Goal: Task Accomplishment & Management: Use online tool/utility

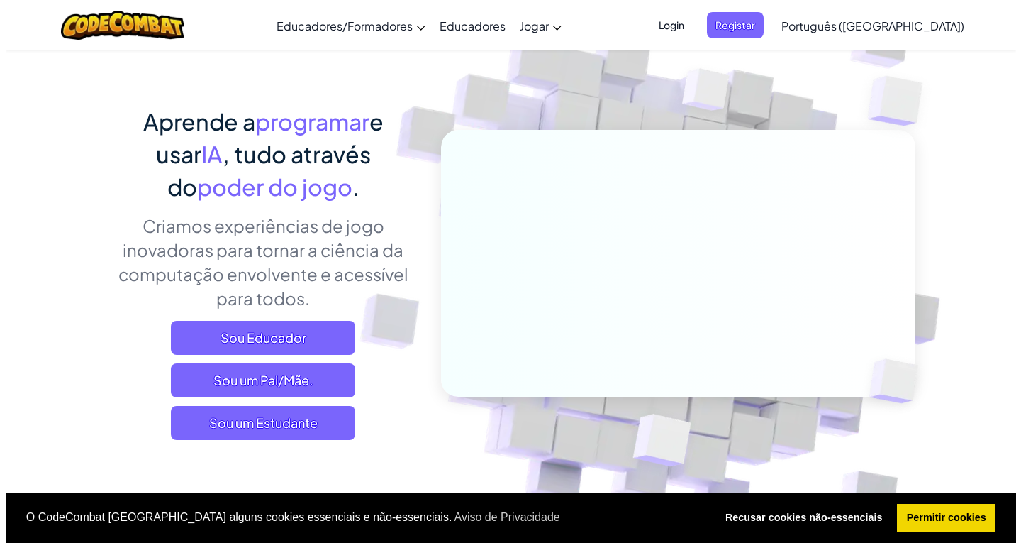
scroll to position [142, 0]
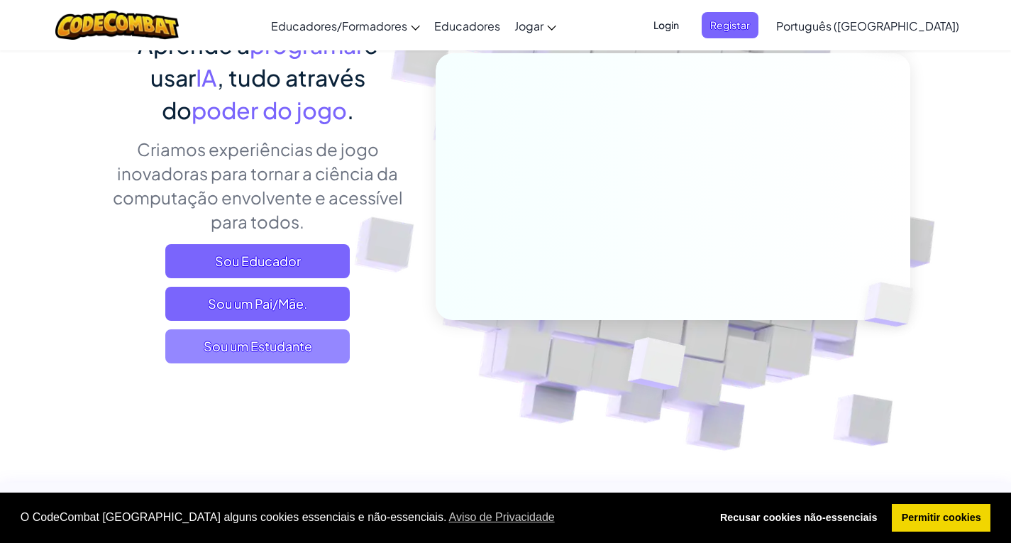
click at [264, 353] on span "Sou um Estudante" at bounding box center [257, 346] width 184 height 34
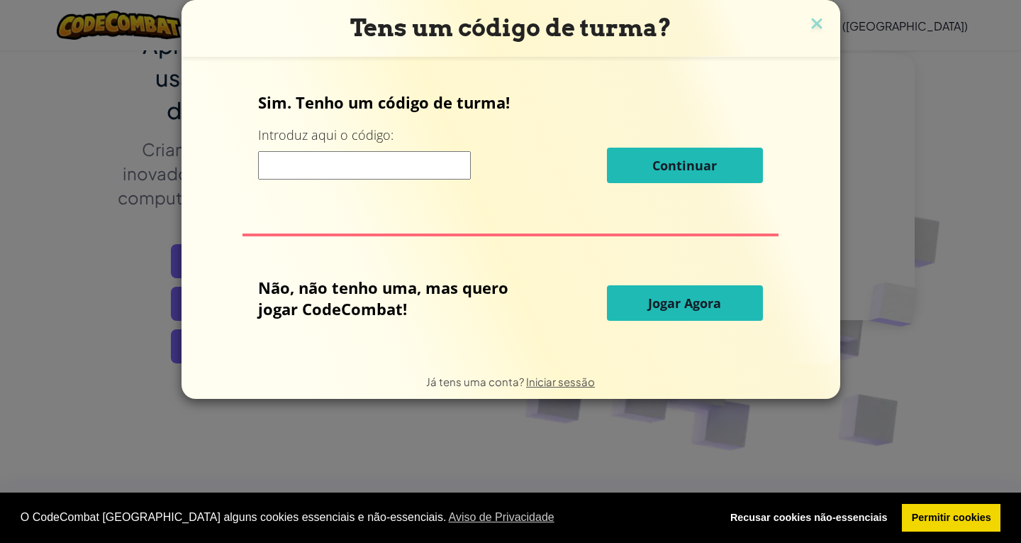
click at [665, 300] on span "Jogar Agora" at bounding box center [684, 302] width 73 height 17
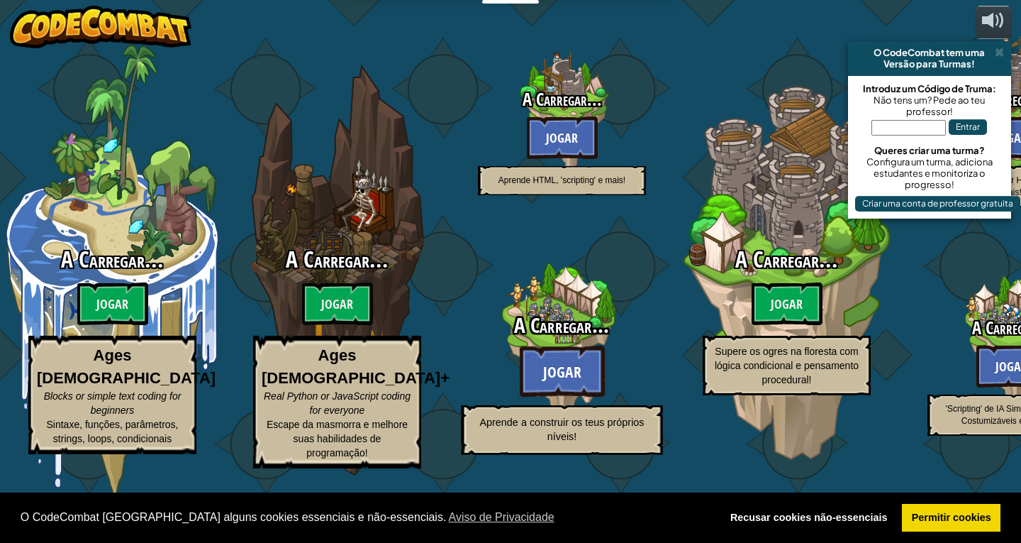
select select "pt-PT"
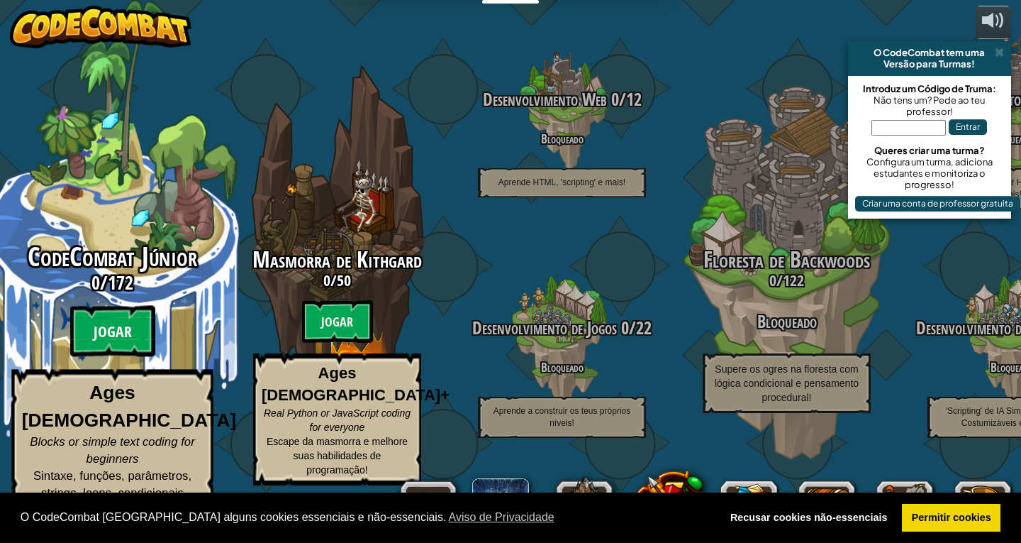
click at [130, 338] on btn "Jogar" at bounding box center [112, 331] width 85 height 51
select select "pt-PT"
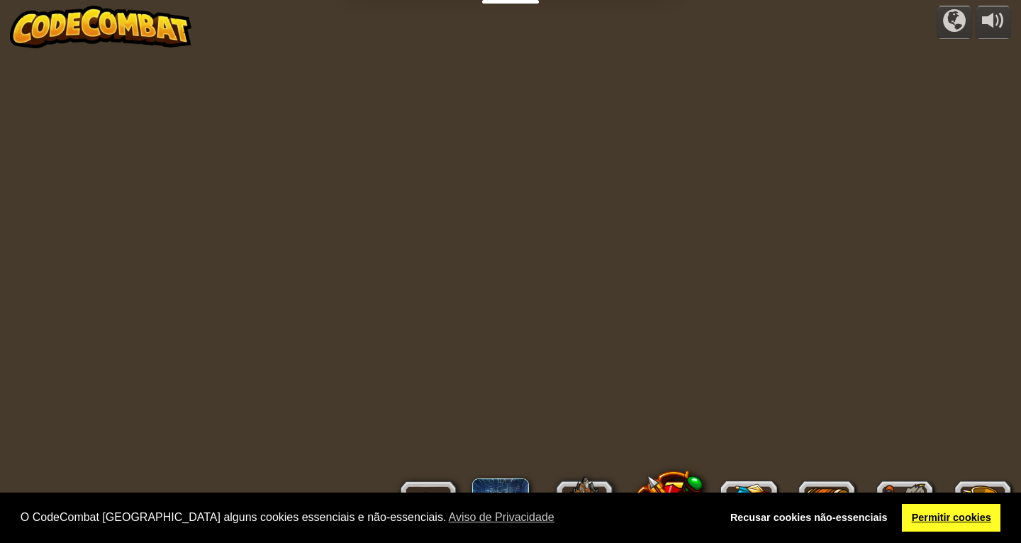
click at [963, 519] on link "Permitir cookies" at bounding box center [951, 518] width 99 height 28
select select "pt-PT"
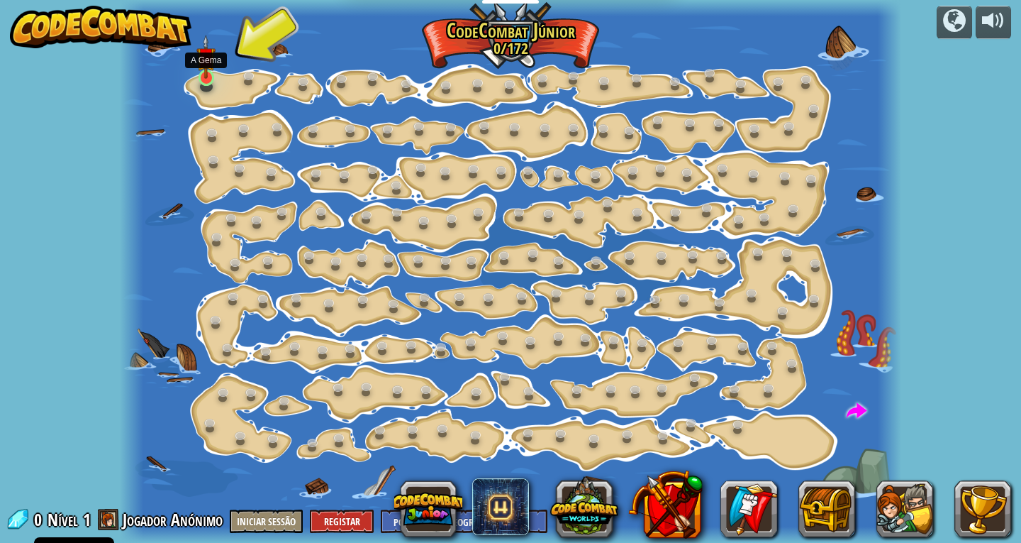
click at [206, 75] on img at bounding box center [205, 57] width 19 height 45
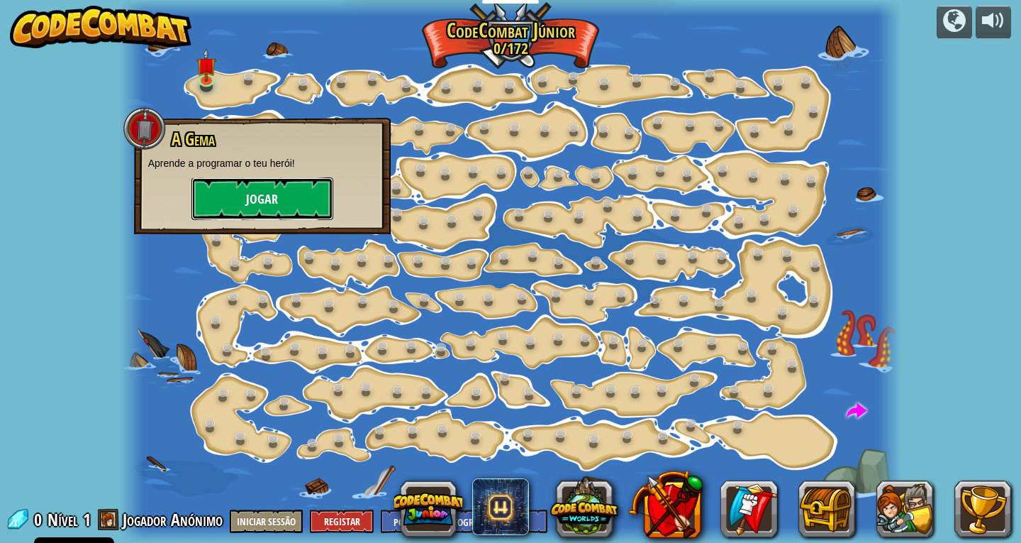
click at [271, 189] on button "Jogar" at bounding box center [263, 198] width 142 height 43
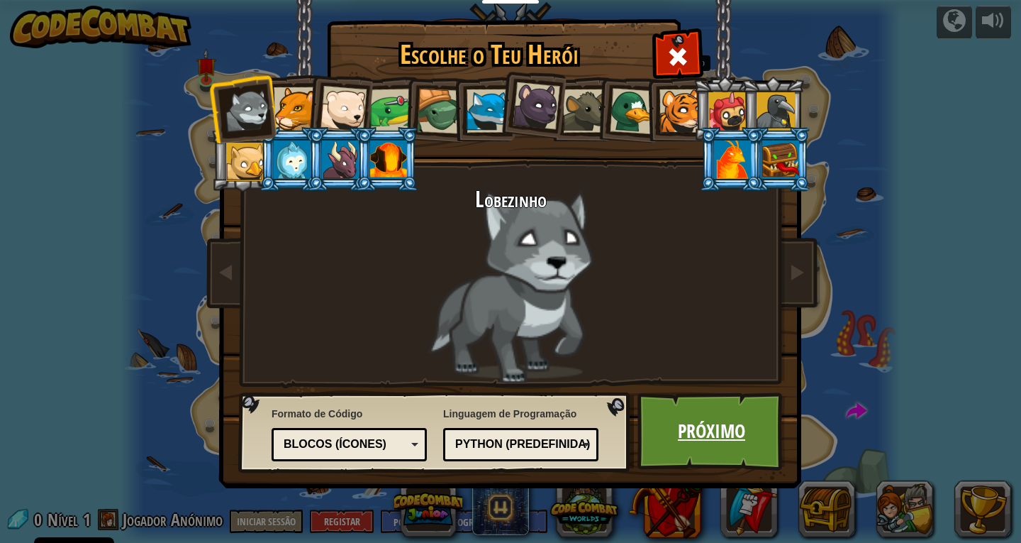
click at [666, 424] on link "Próximo" at bounding box center [712, 431] width 148 height 78
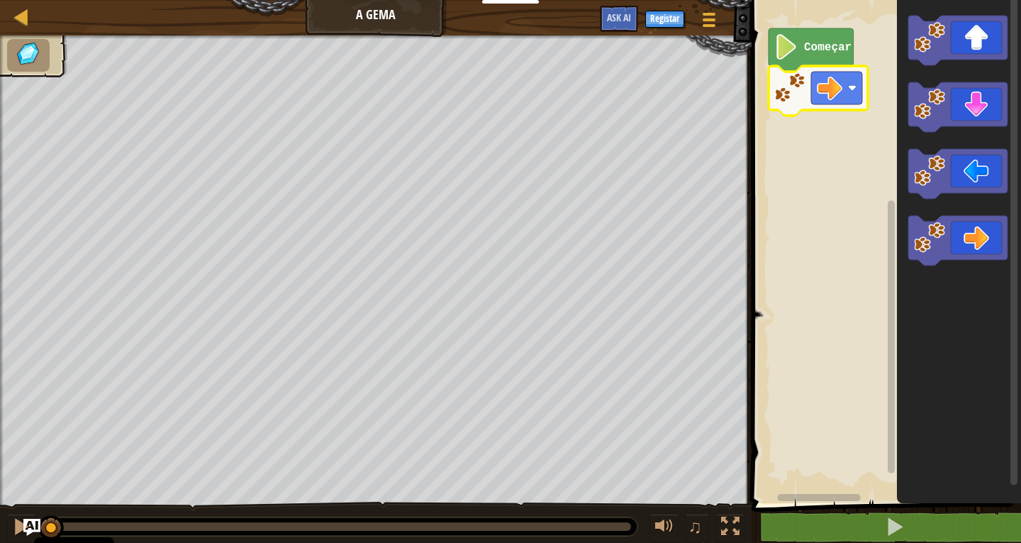
click at [802, 57] on icon "Espaço de trabalho de Blockly" at bounding box center [811, 49] width 85 height 43
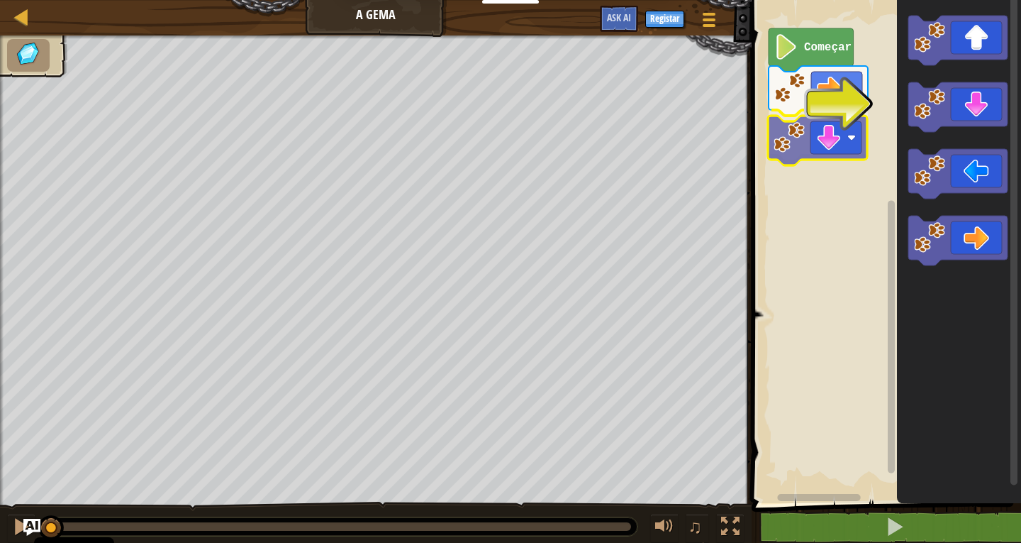
click at [833, 148] on div "Começar" at bounding box center [885, 248] width 274 height 510
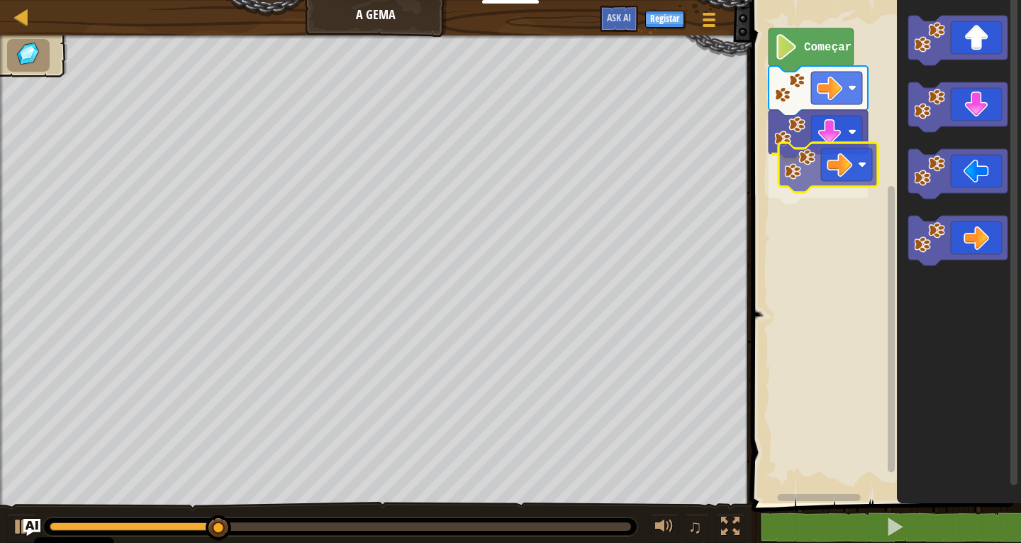
click at [811, 157] on div "Começar" at bounding box center [885, 248] width 274 height 510
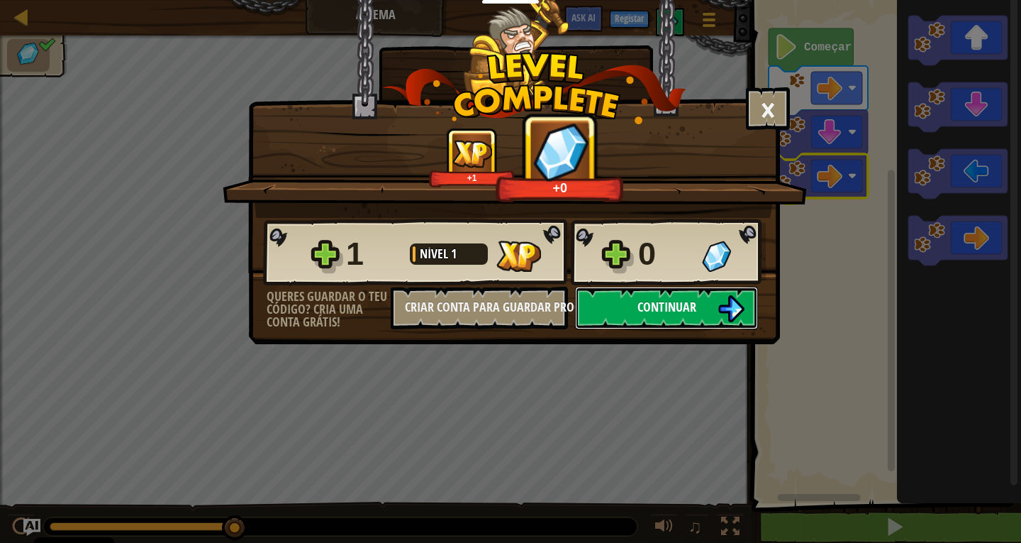
click at [646, 305] on span "Continuar" at bounding box center [667, 307] width 59 height 18
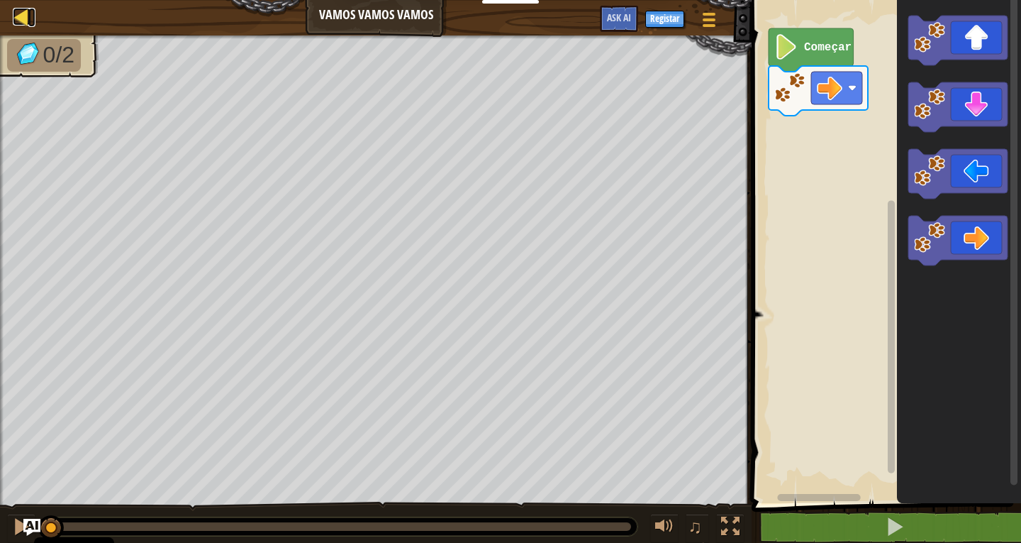
click at [24, 11] on div at bounding box center [22, 17] width 18 height 18
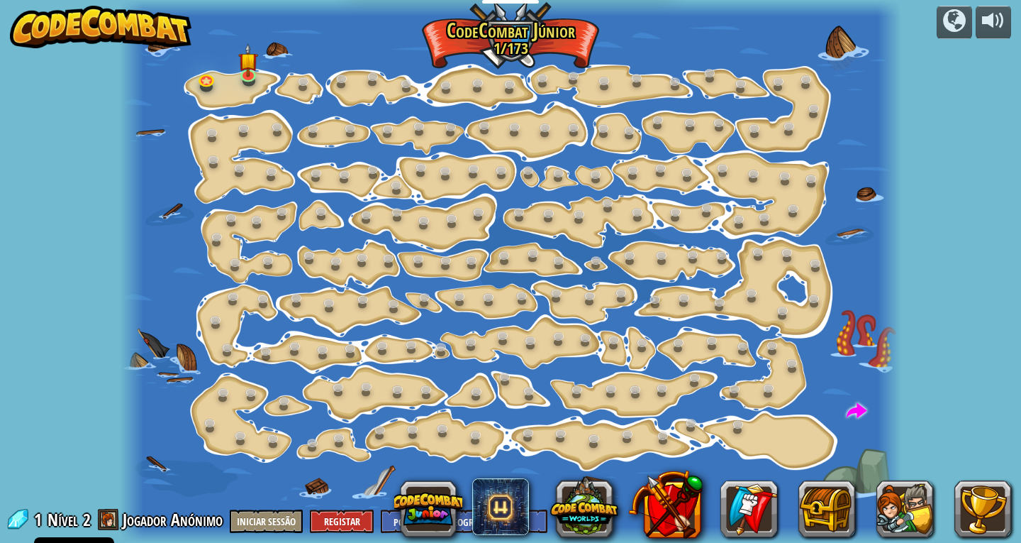
select select "pt-PT"
